Goal: Task Accomplishment & Management: Manage account settings

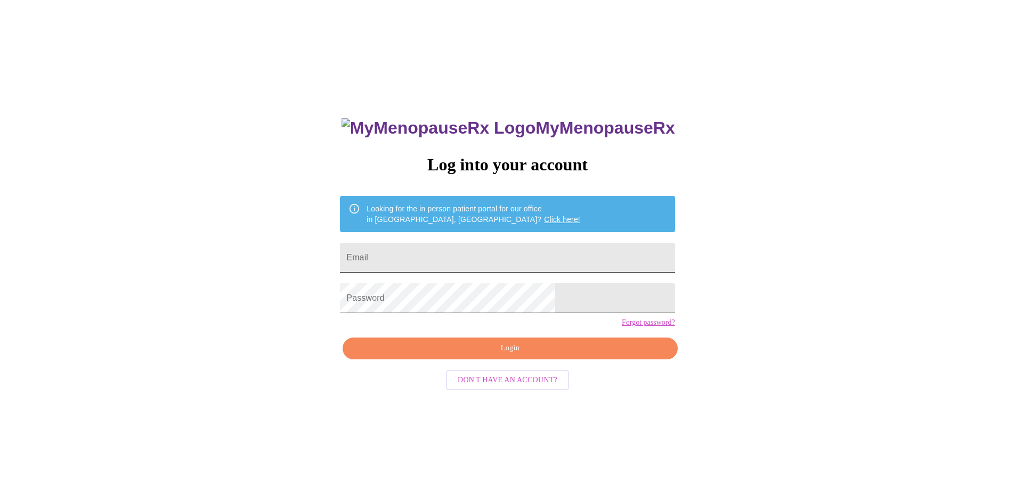
click at [455, 255] on input "Email" at bounding box center [507, 258] width 334 height 30
type input "[EMAIL_ADDRESS][DOMAIN_NAME]"
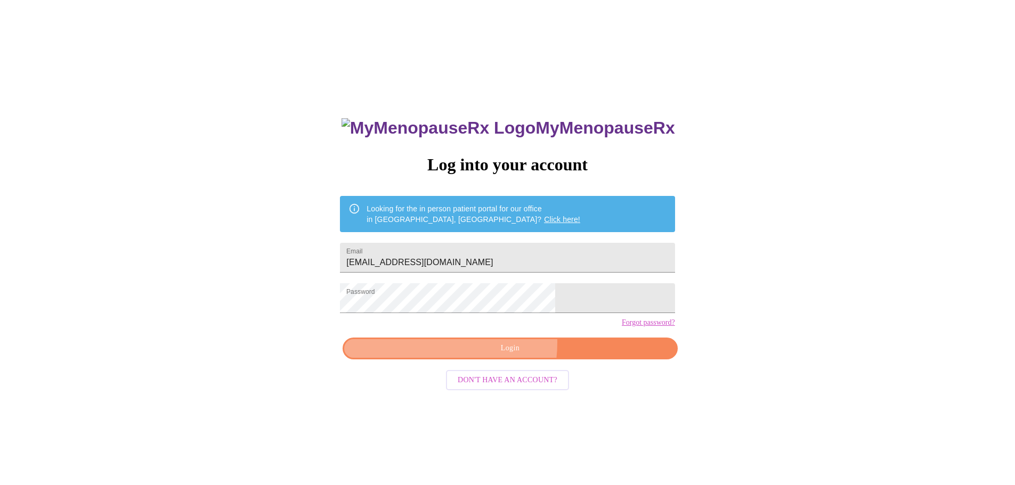
click at [477, 355] on span "Login" at bounding box center [510, 348] width 310 height 13
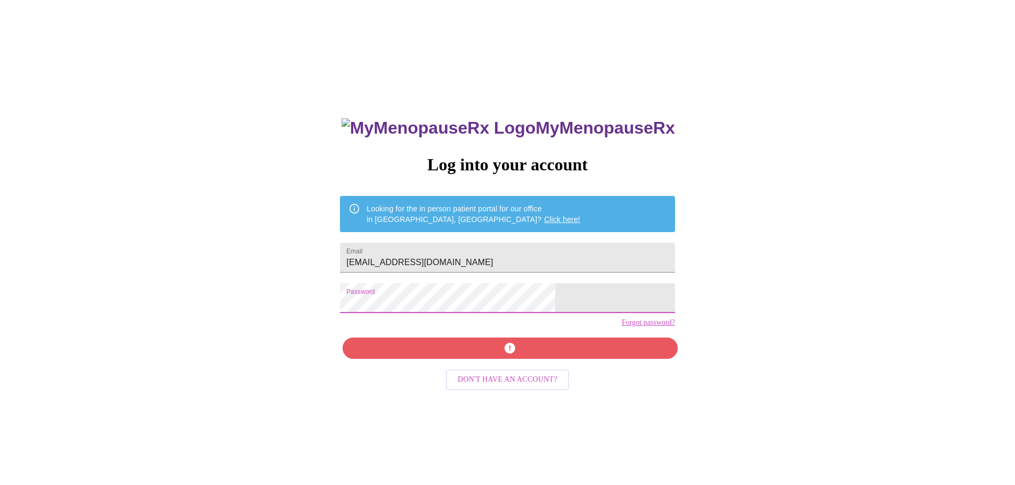
click at [372, 307] on div "MyMenopauseRx Log into your account Looking for the in person patient portal fo…" at bounding box center [507, 295] width 1006 height 582
click at [516, 355] on span "Login" at bounding box center [510, 348] width 310 height 13
click at [375, 306] on div "MyMenopauseRx Log into your account Looking for the in person patient portal fo…" at bounding box center [507, 295] width 1006 height 582
click at [488, 355] on span "Login" at bounding box center [510, 348] width 310 height 13
click at [622, 327] on link "Forgot password?" at bounding box center [648, 322] width 53 height 9
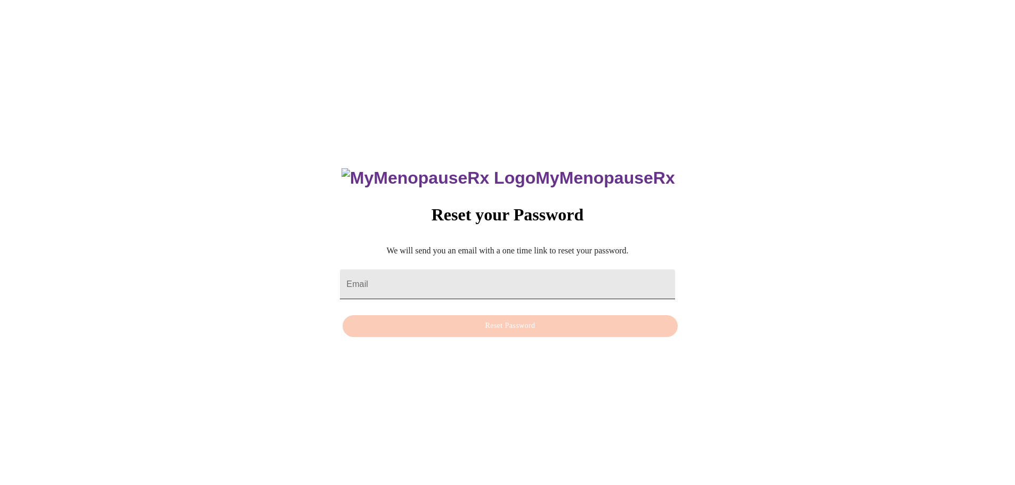
click at [415, 278] on input "Email" at bounding box center [507, 284] width 334 height 30
